Goal: Task Accomplishment & Management: Use online tool/utility

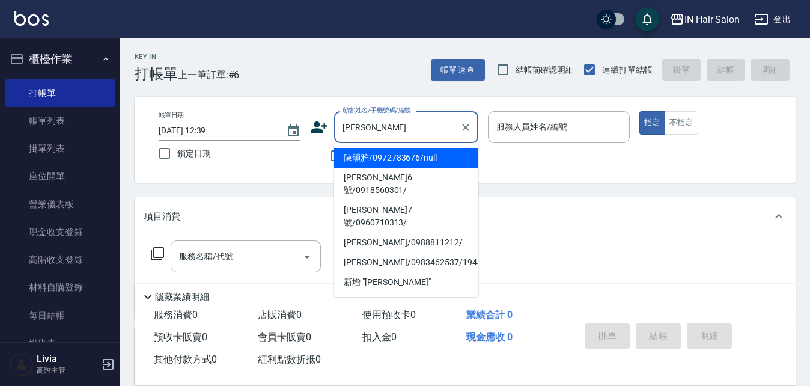
click at [383, 158] on li "陳韻雅/0972783676/null" at bounding box center [406, 158] width 144 height 20
type input "陳韻雅/0972783676/null"
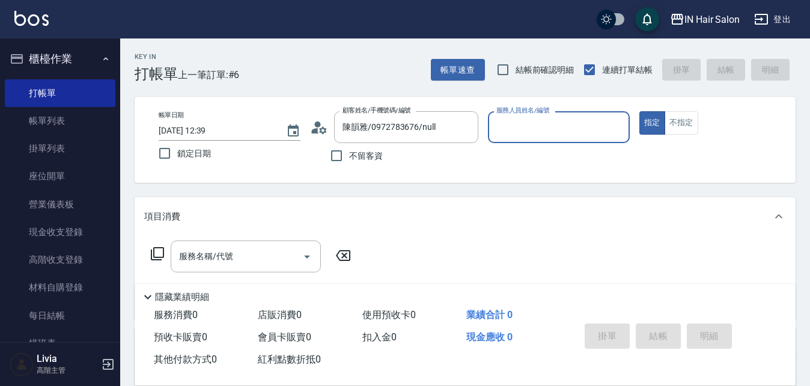
type input "8號店長Livia-8"
click at [157, 254] on icon at bounding box center [157, 253] width 14 height 14
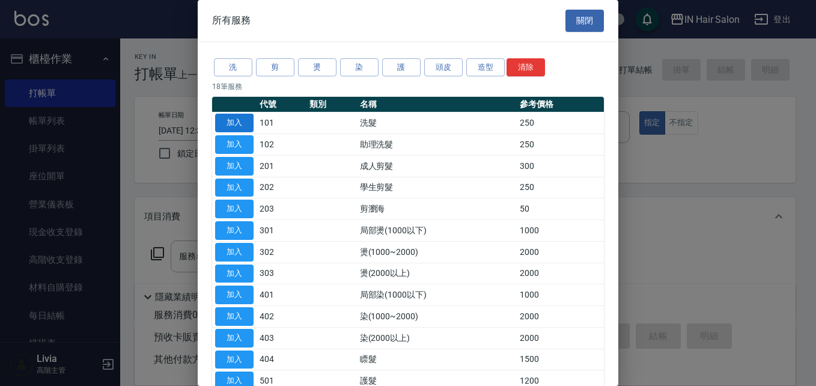
click at [240, 121] on button "加入" at bounding box center [234, 123] width 38 height 19
type input "洗髮(101)"
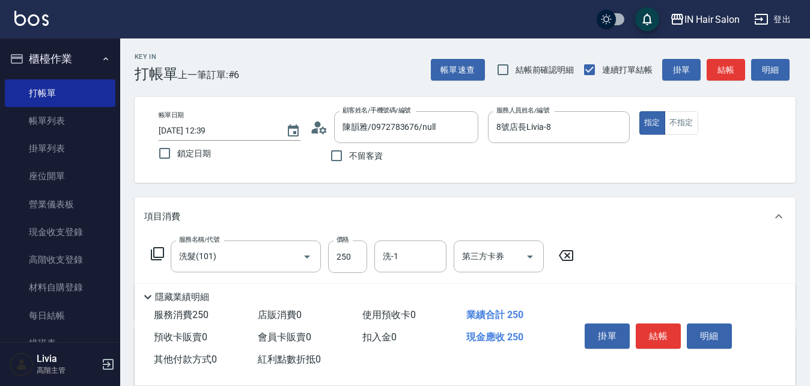
click at [156, 252] on icon at bounding box center [157, 253] width 14 height 14
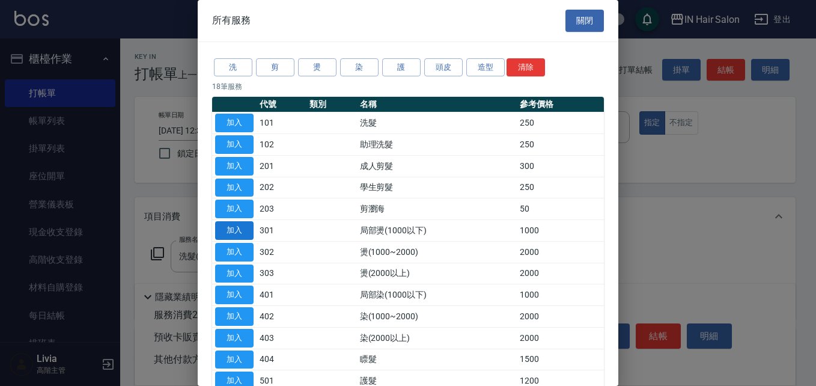
click at [234, 228] on button "加入" at bounding box center [234, 230] width 38 height 19
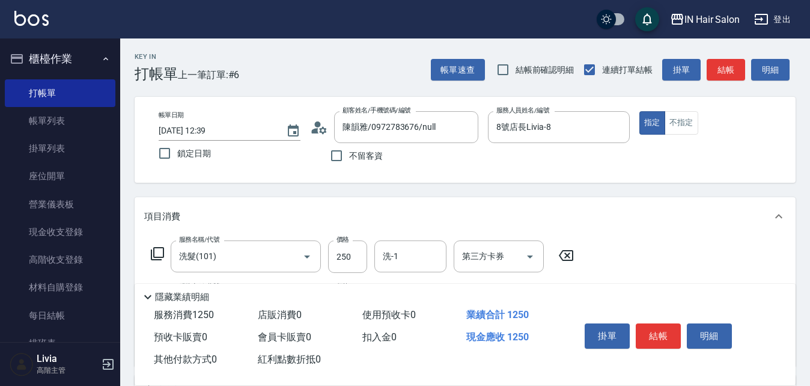
click at [158, 249] on icon at bounding box center [157, 253] width 14 height 14
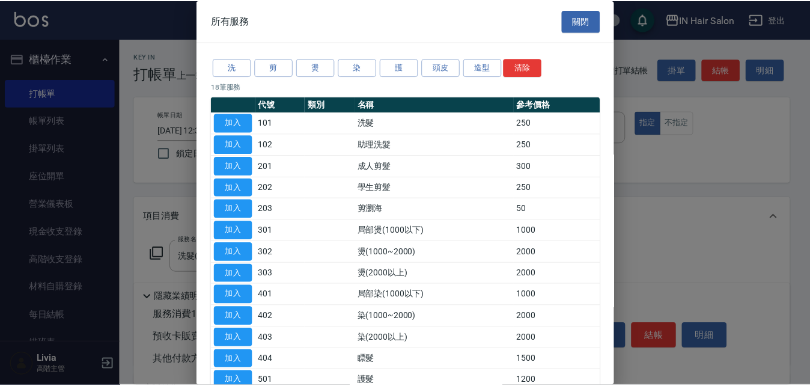
scroll to position [120, 0]
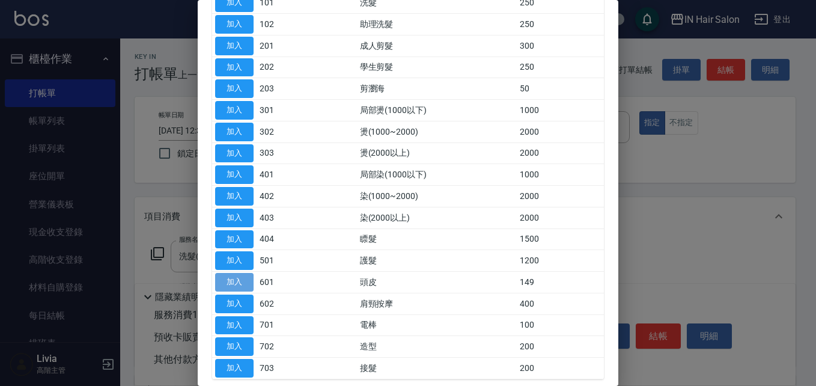
click at [237, 280] on button "加入" at bounding box center [234, 282] width 38 height 19
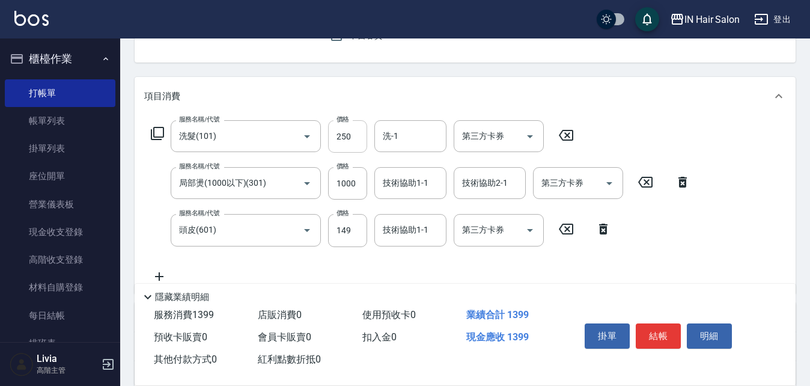
click at [353, 140] on input "250" at bounding box center [347, 136] width 39 height 32
type input "300"
click at [321, 204] on div "服務名稱/代號 洗髮(101) 服務名稱/代號 價格 300 價格 洗-1 洗-1 第三方卡券 第三方卡券 服務名稱/代號 局部燙(1000以下)(301) …" at bounding box center [420, 201] width 553 height 163
click at [350, 186] on input "1000" at bounding box center [347, 183] width 39 height 32
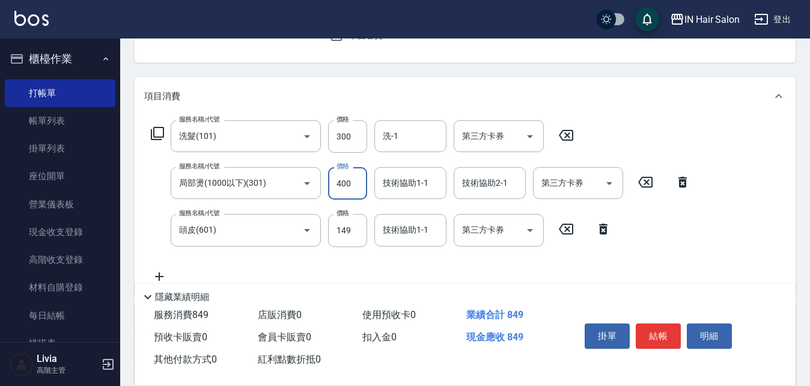
type input "400"
drag, startPoint x: 302, startPoint y: 258, endPoint x: 314, endPoint y: 252, distance: 13.7
click at [302, 258] on div "服務名稱/代號 洗髮(101) 服務名稱/代號 價格 300 價格 洗-1 洗-1 第三方卡券 第三方卡券 服務名稱/代號 局部燙(1000以下)(301) …" at bounding box center [420, 201] width 553 height 163
click at [348, 236] on input "149" at bounding box center [347, 230] width 39 height 32
type input "100"
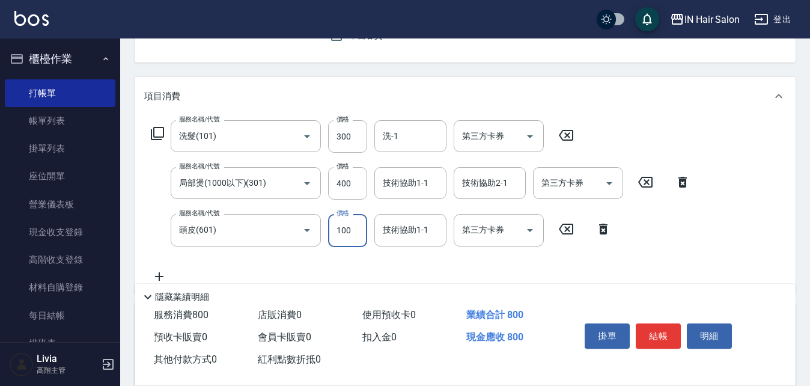
click at [265, 262] on div "服務名稱/代號 洗髮(101) 服務名稱/代號 價格 300 價格 洗-1 洗-1 第三方卡券 第三方卡券 服務名稱/代號 局部燙(1000以下)(301) …" at bounding box center [420, 201] width 553 height 163
click at [665, 325] on button "結帳" at bounding box center [658, 335] width 45 height 25
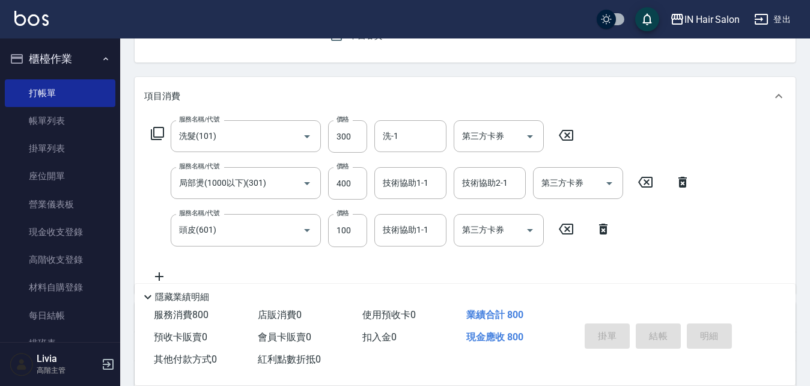
type input "[DATE] 14:32"
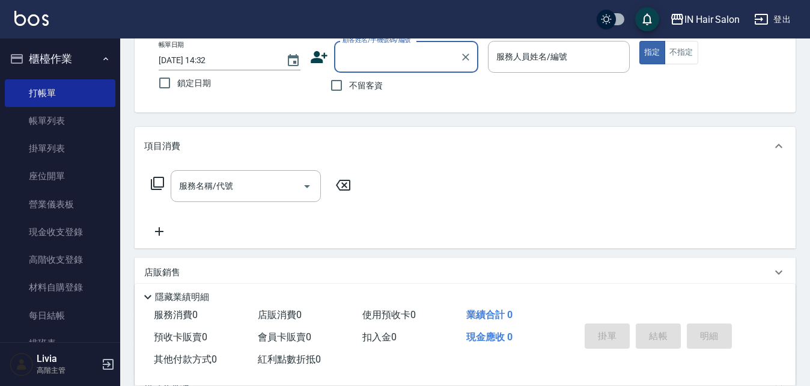
scroll to position [0, 0]
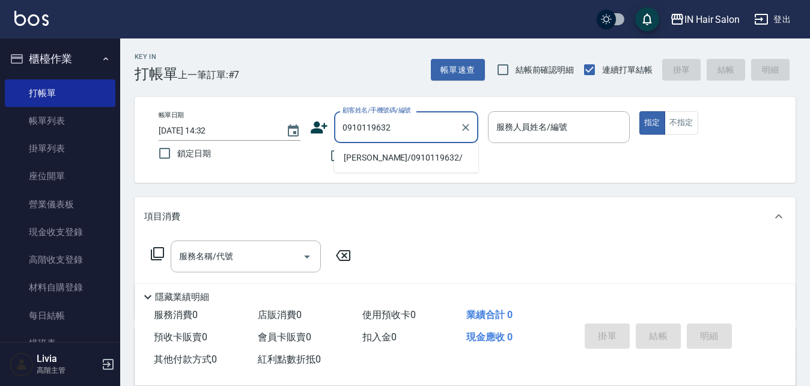
click at [367, 161] on li "[PERSON_NAME]/0910119632/" at bounding box center [406, 158] width 144 height 20
type input "[PERSON_NAME]/0910119632/"
type input "7號設計師[PERSON_NAME]-7"
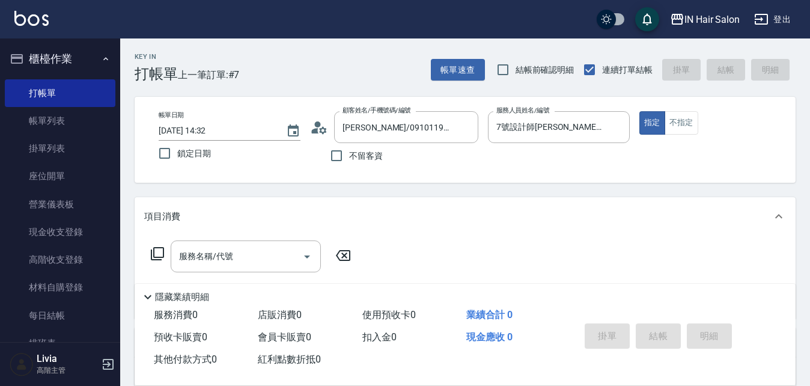
click at [159, 249] on icon at bounding box center [157, 253] width 14 height 14
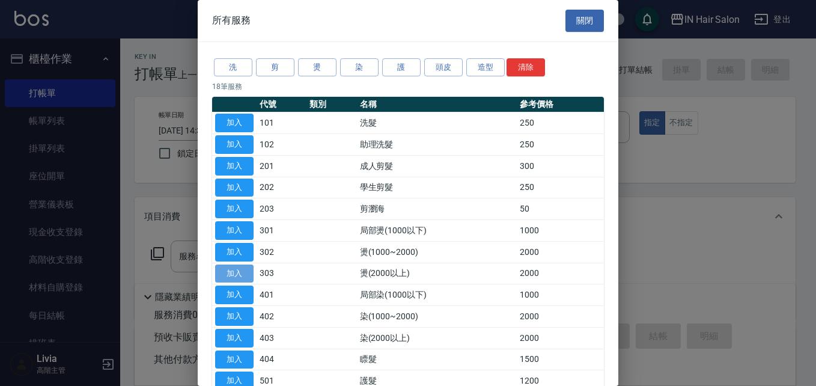
click at [242, 270] on button "加入" at bounding box center [234, 273] width 38 height 19
type input "燙(2000以上)(303)"
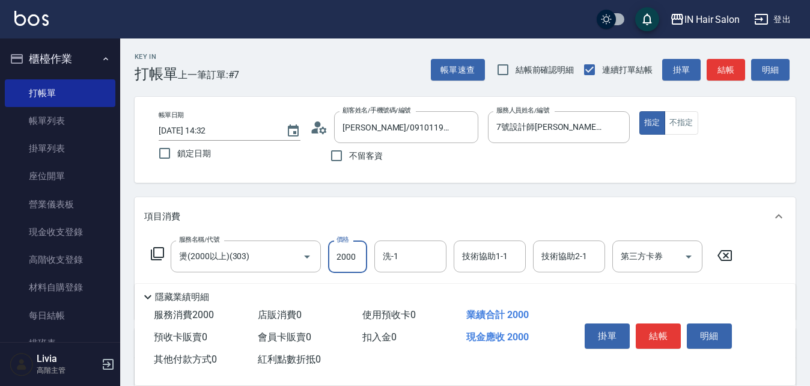
click at [345, 262] on input "2000" at bounding box center [347, 256] width 39 height 32
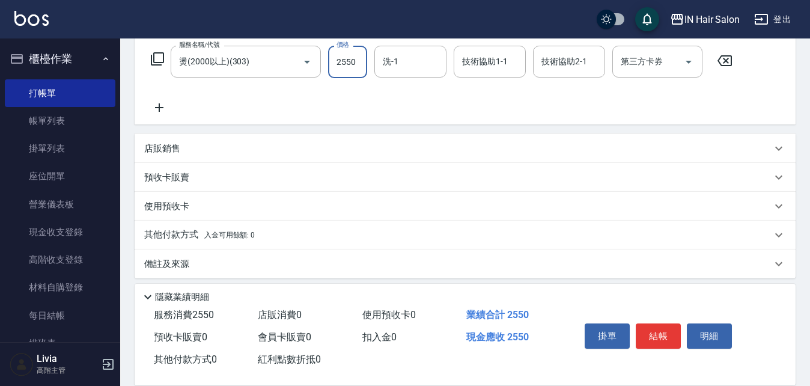
scroll to position [202, 0]
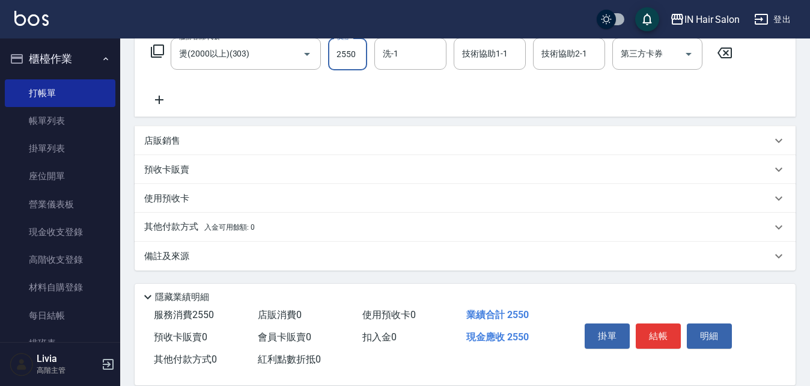
type input "2550"
click at [170, 228] on p "其他付款方式 入金可用餘額: 0" at bounding box center [199, 227] width 111 height 13
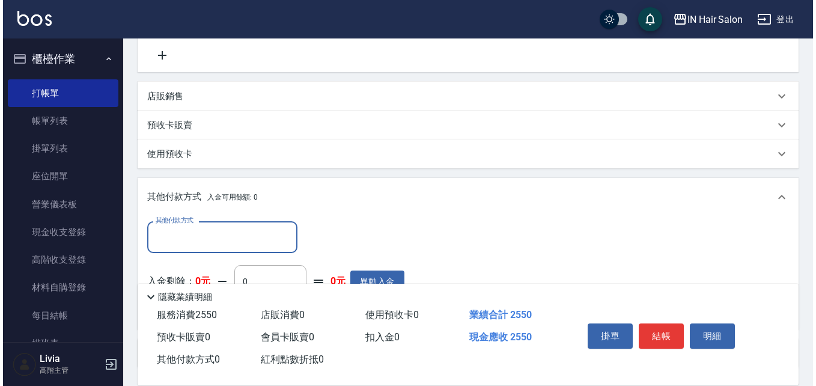
scroll to position [323, 0]
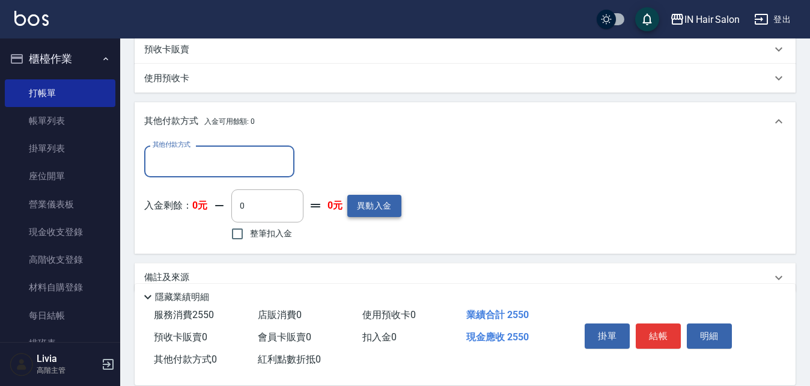
click at [374, 206] on button "異動入金" at bounding box center [374, 206] width 54 height 22
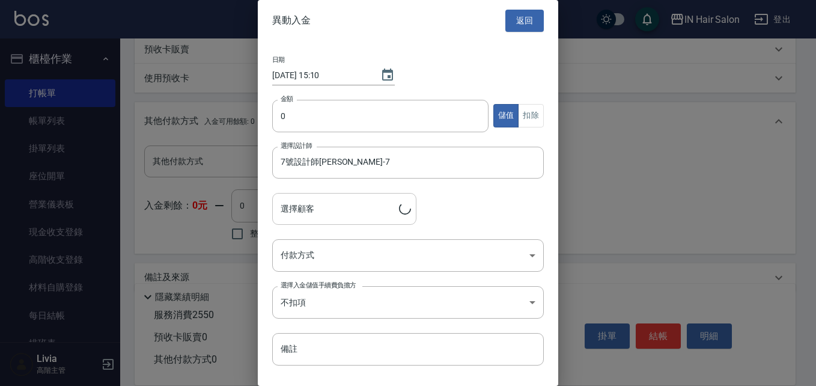
type input "[PERSON_NAME]/0910119632/"
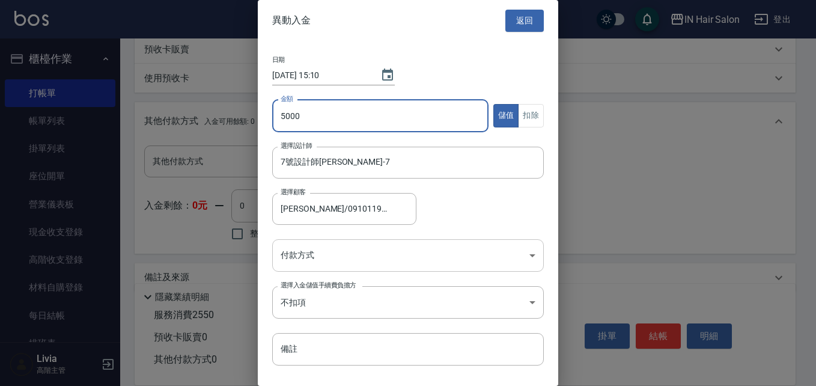
type input "5000"
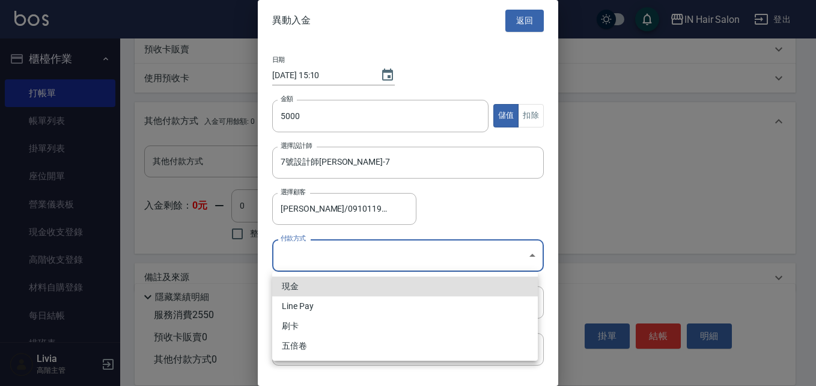
click at [303, 256] on body "IN Hair Salon 登出 櫃檯作業 打帳單 帳單列表 掛單列表 座位開單 營業儀表板 現金收支登錄 高階收支登錄 材料自購登錄 每日結帳 排班表 現場…" at bounding box center [408, 42] width 816 height 730
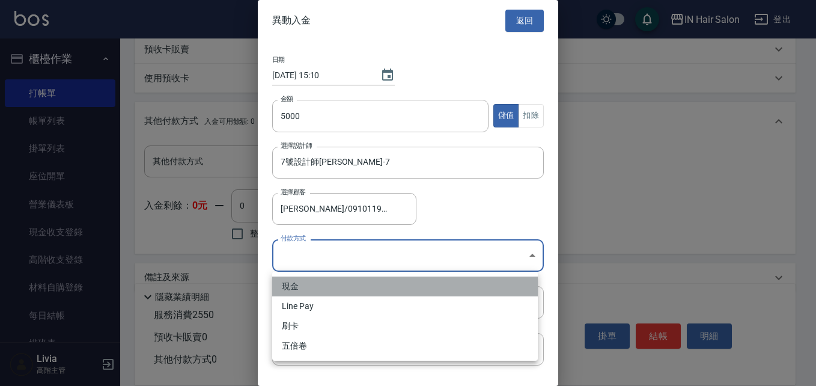
click at [294, 285] on li "現金" at bounding box center [405, 286] width 266 height 20
type input "現金"
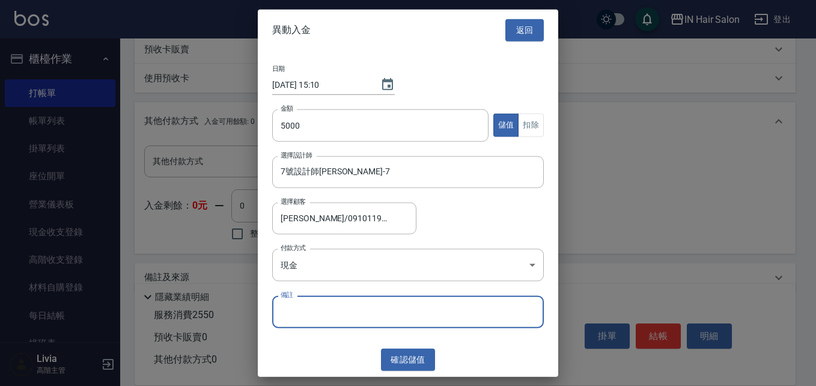
click at [304, 311] on input "備註" at bounding box center [408, 312] width 272 height 32
type input "C00006"
click at [410, 361] on button "確認 儲值" at bounding box center [408, 360] width 54 height 22
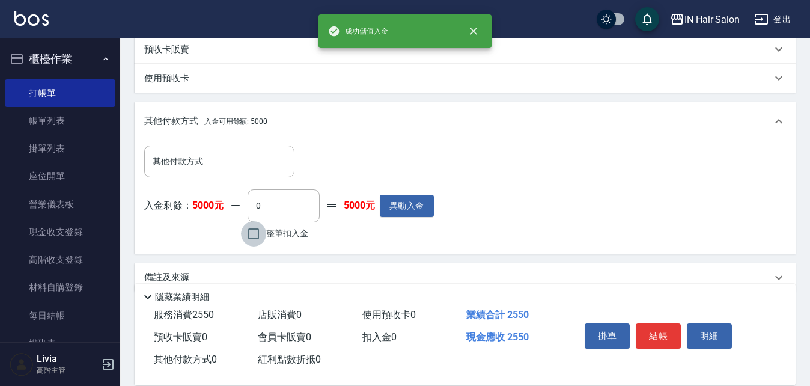
click at [255, 231] on input "整筆扣入金" at bounding box center [253, 233] width 25 height 25
checkbox input "true"
type input "2550"
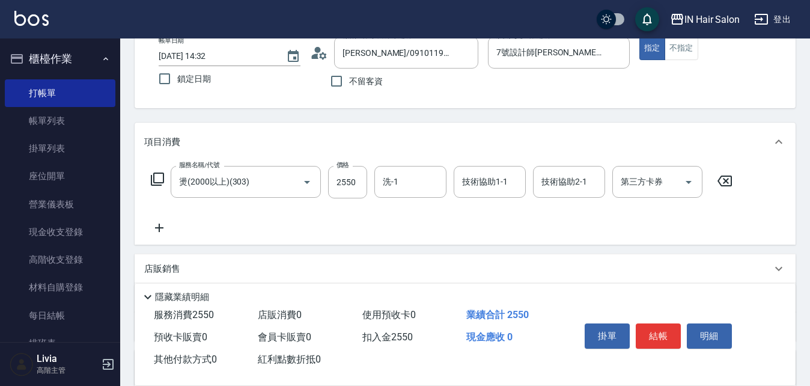
scroll to position [0, 0]
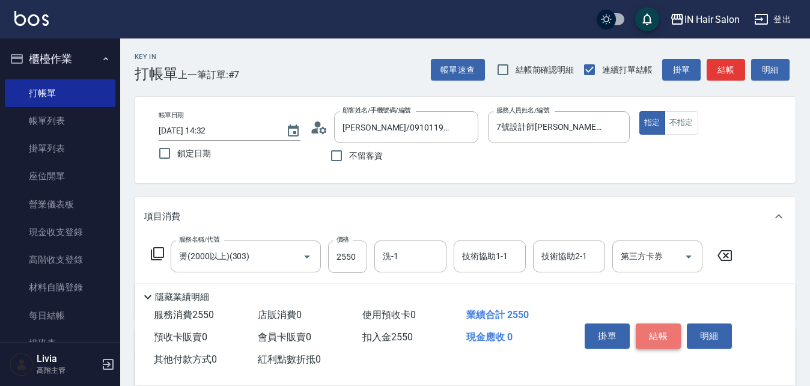
click at [656, 332] on button "結帳" at bounding box center [658, 335] width 45 height 25
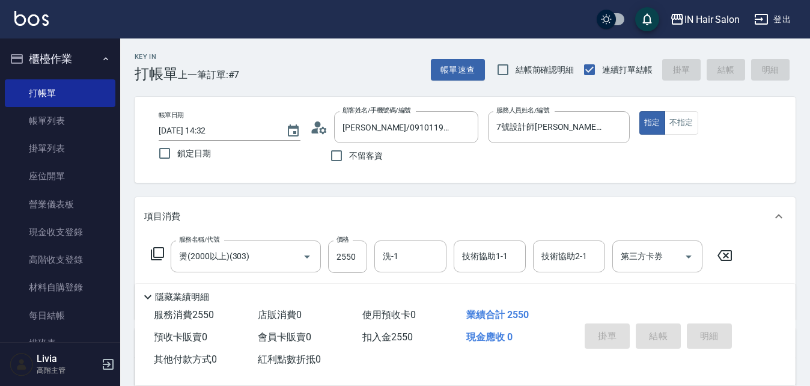
type input "[DATE] 15:11"
